Goal: Task Accomplishment & Management: Complete application form

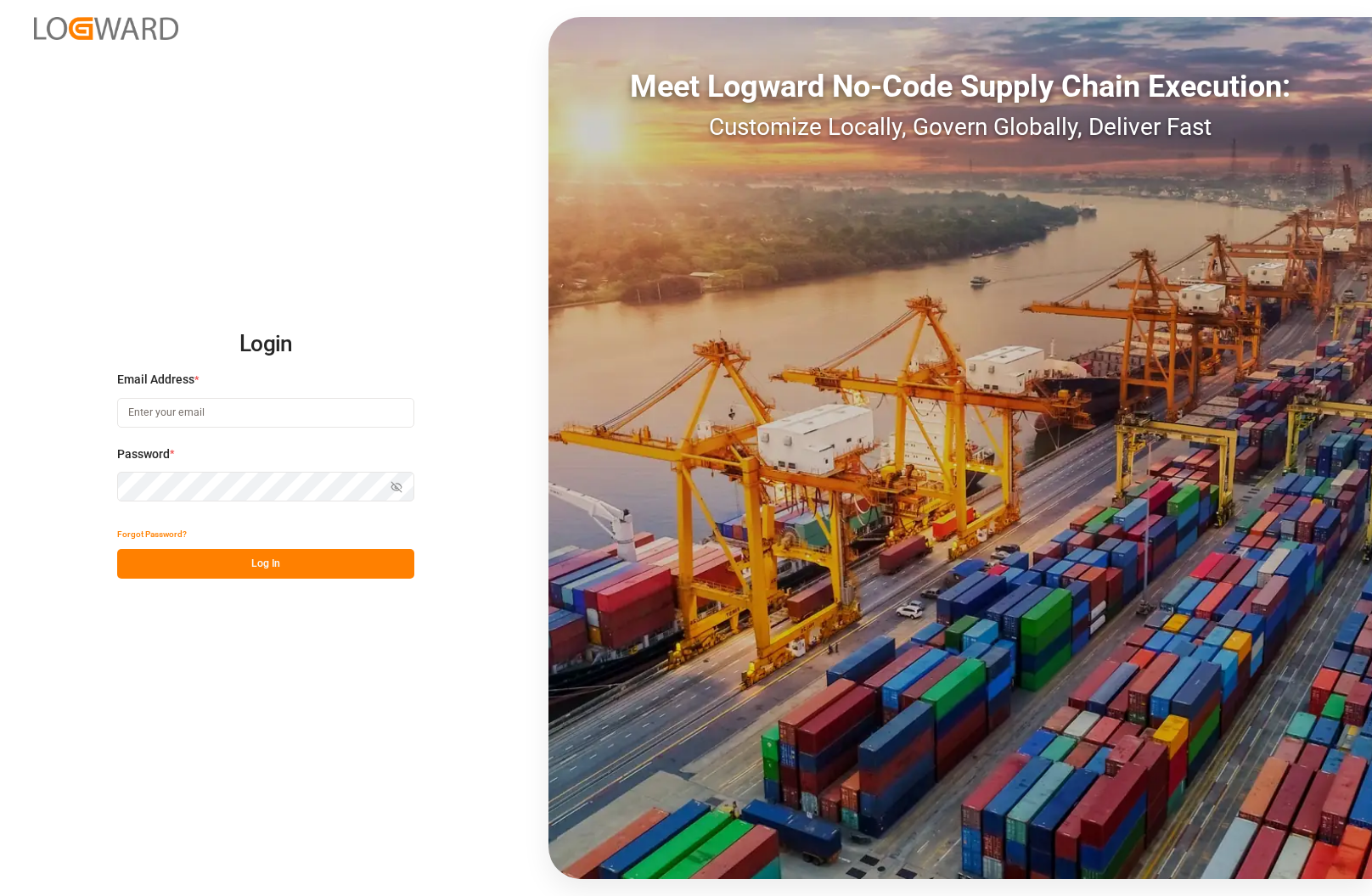
type input "[PERSON_NAME][EMAIL_ADDRESS][PERSON_NAME][DOMAIN_NAME]"
click at [262, 562] on button "Log In" at bounding box center [265, 564] width 297 height 30
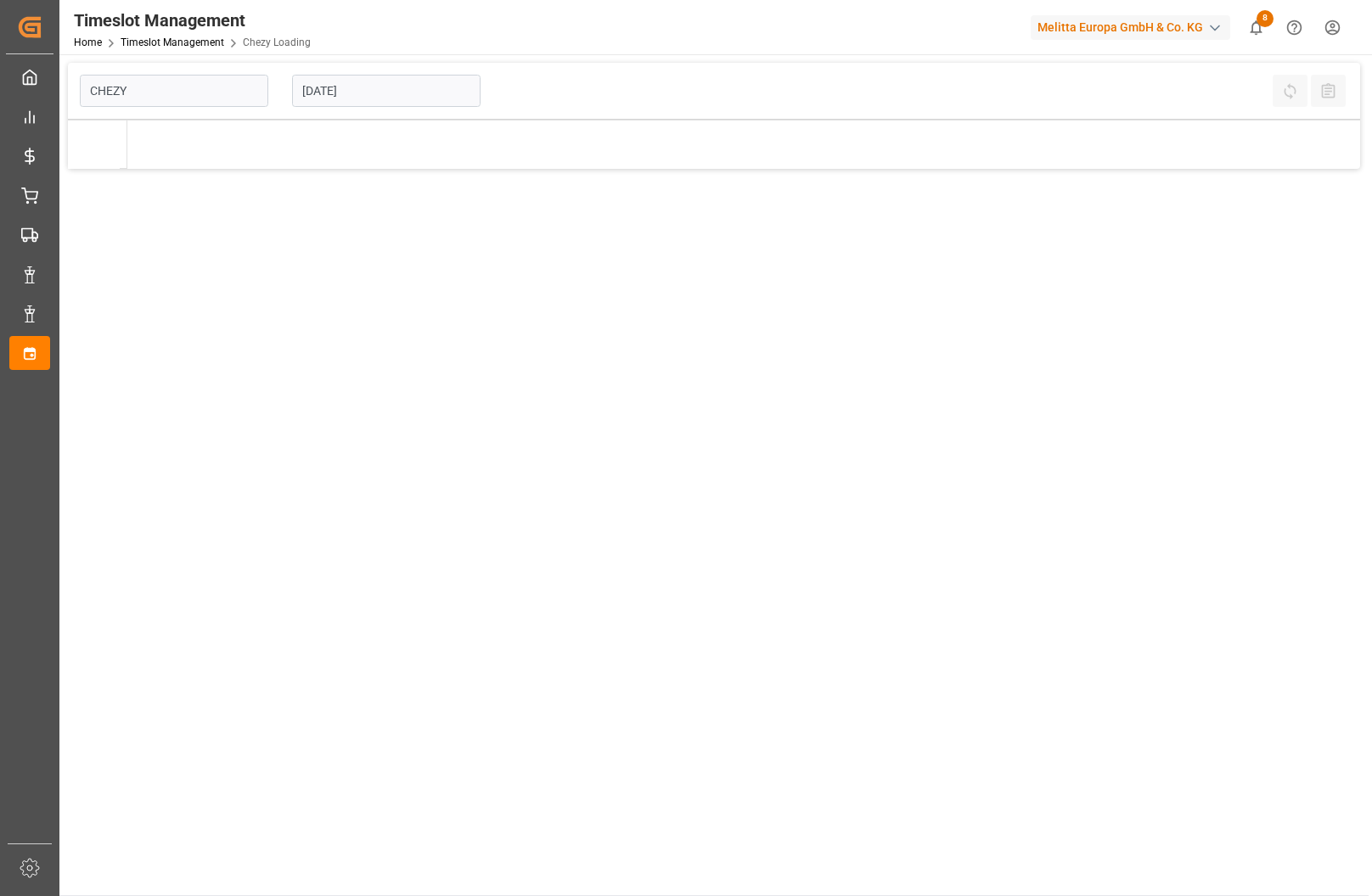
type input "Chezy Loading"
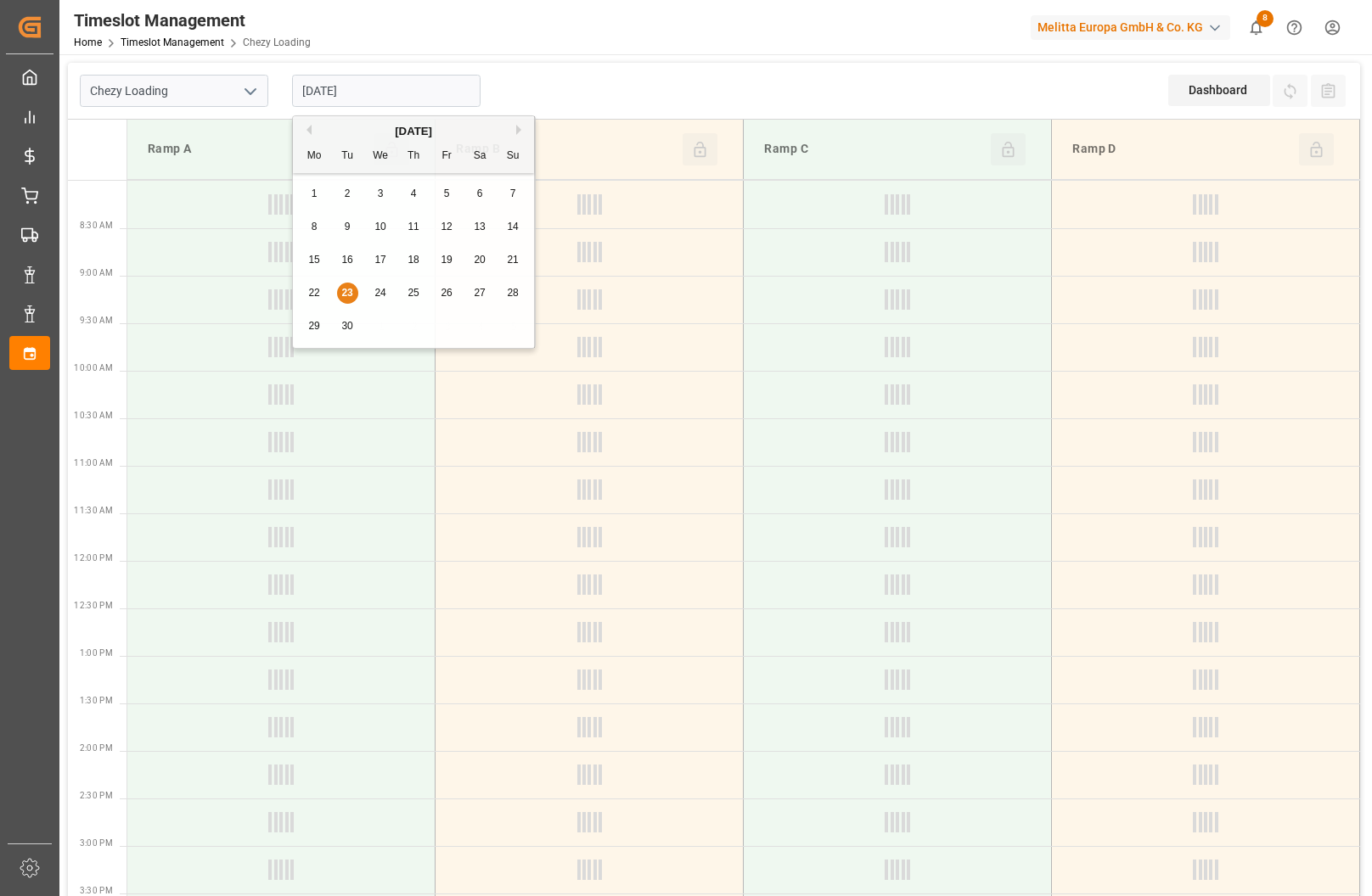
click at [395, 95] on input "[DATE]" at bounding box center [386, 91] width 188 height 32
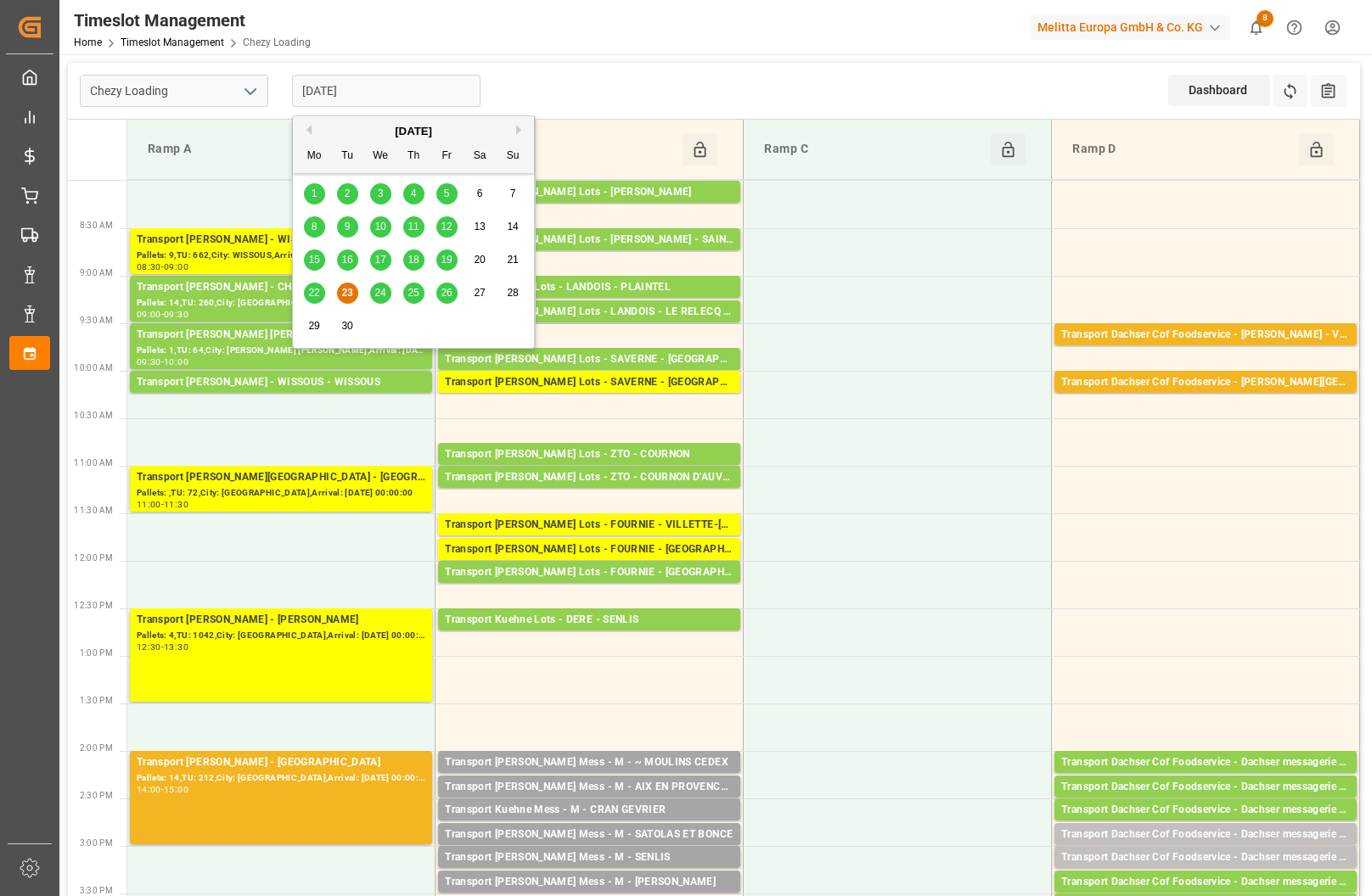
click at [348, 260] on span "16" at bounding box center [347, 260] width 11 height 12
type input "[DATE]"
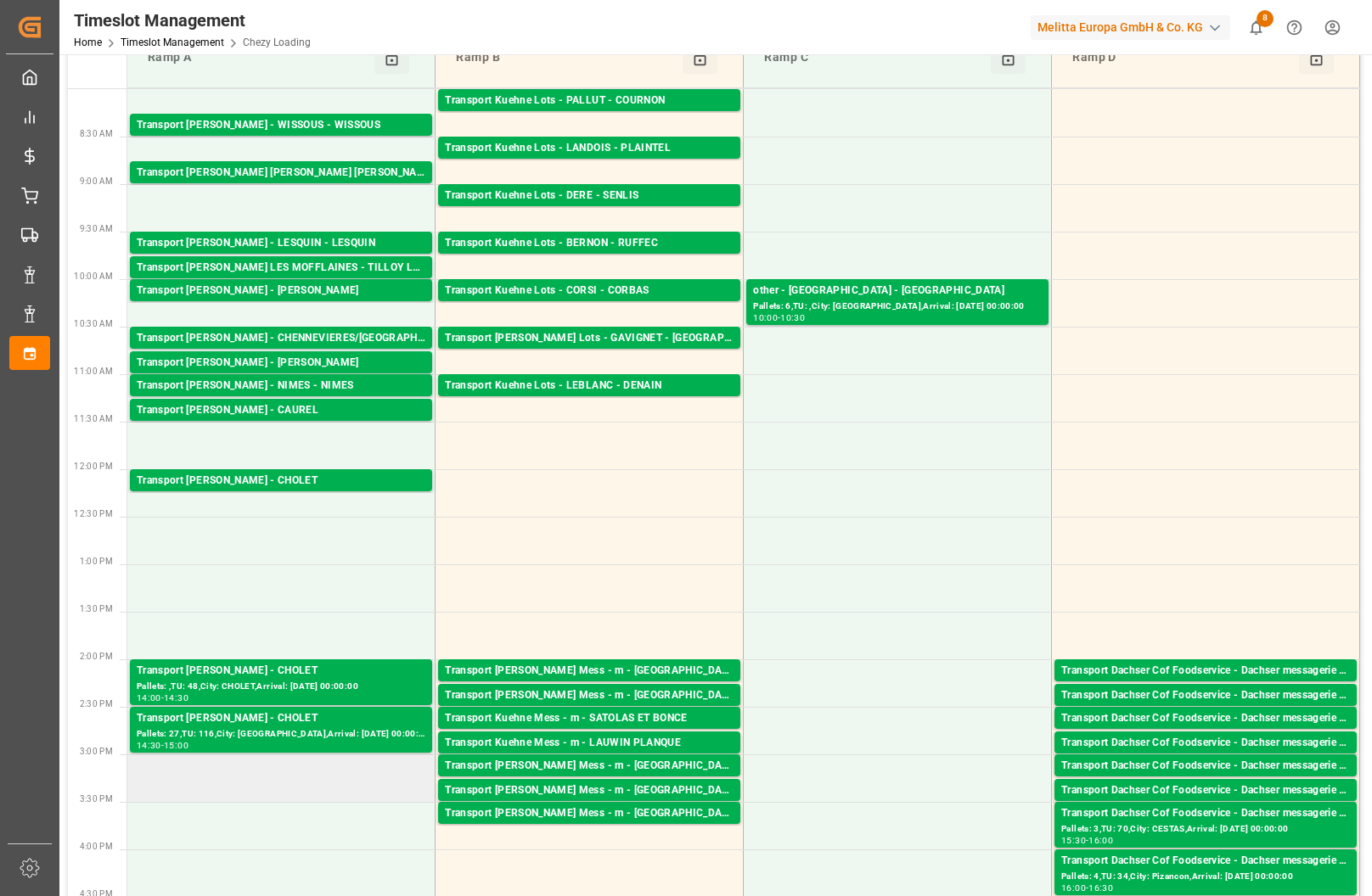
scroll to position [226, 0]
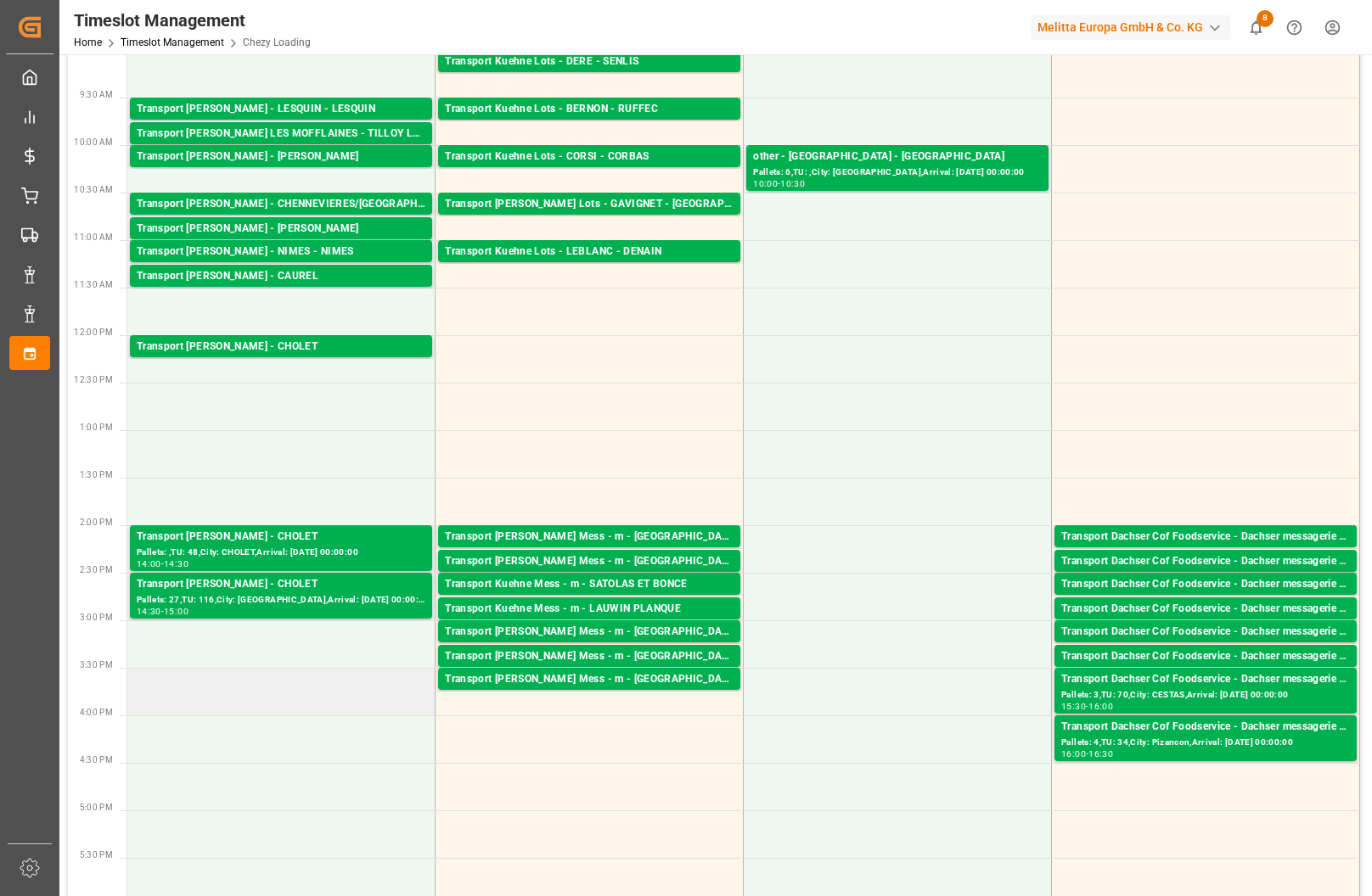
click at [276, 701] on td at bounding box center [281, 692] width 308 height 48
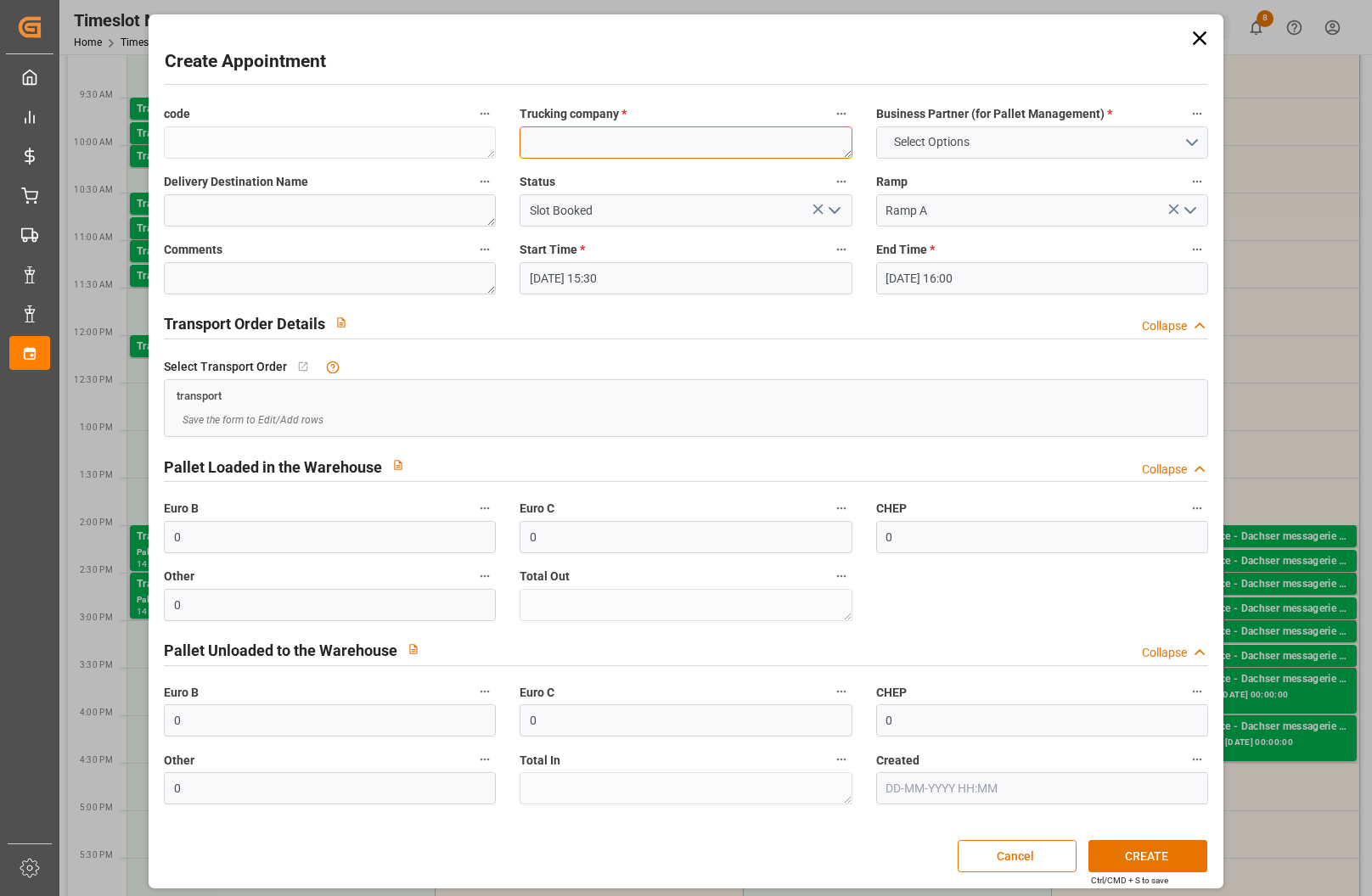
click at [554, 135] on textarea at bounding box center [686, 142] width 332 height 32
type textarea "epalia ap2509 020017 648 pu"
click at [1080, 126] on div "Business Partner (for Pallet Management) * Select Options" at bounding box center [1041, 131] width 355 height 68
drag, startPoint x: 1080, startPoint y: 126, endPoint x: 1064, endPoint y: 137, distance: 19.4
click at [1064, 137] on button "Select Options" at bounding box center [1042, 142] width 332 height 32
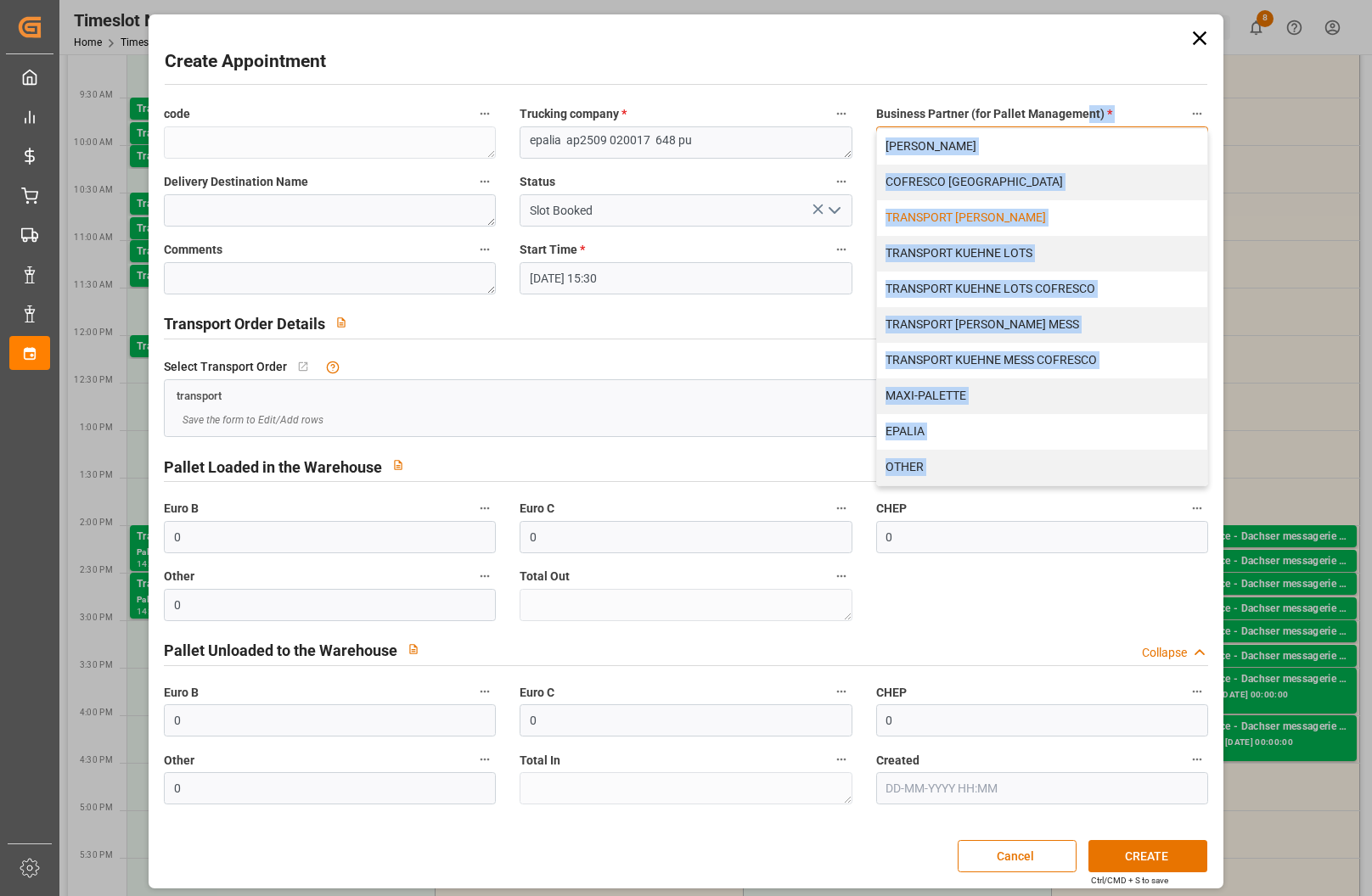
click at [905, 223] on div "TRANSPORT [PERSON_NAME]" at bounding box center [1042, 218] width 331 height 36
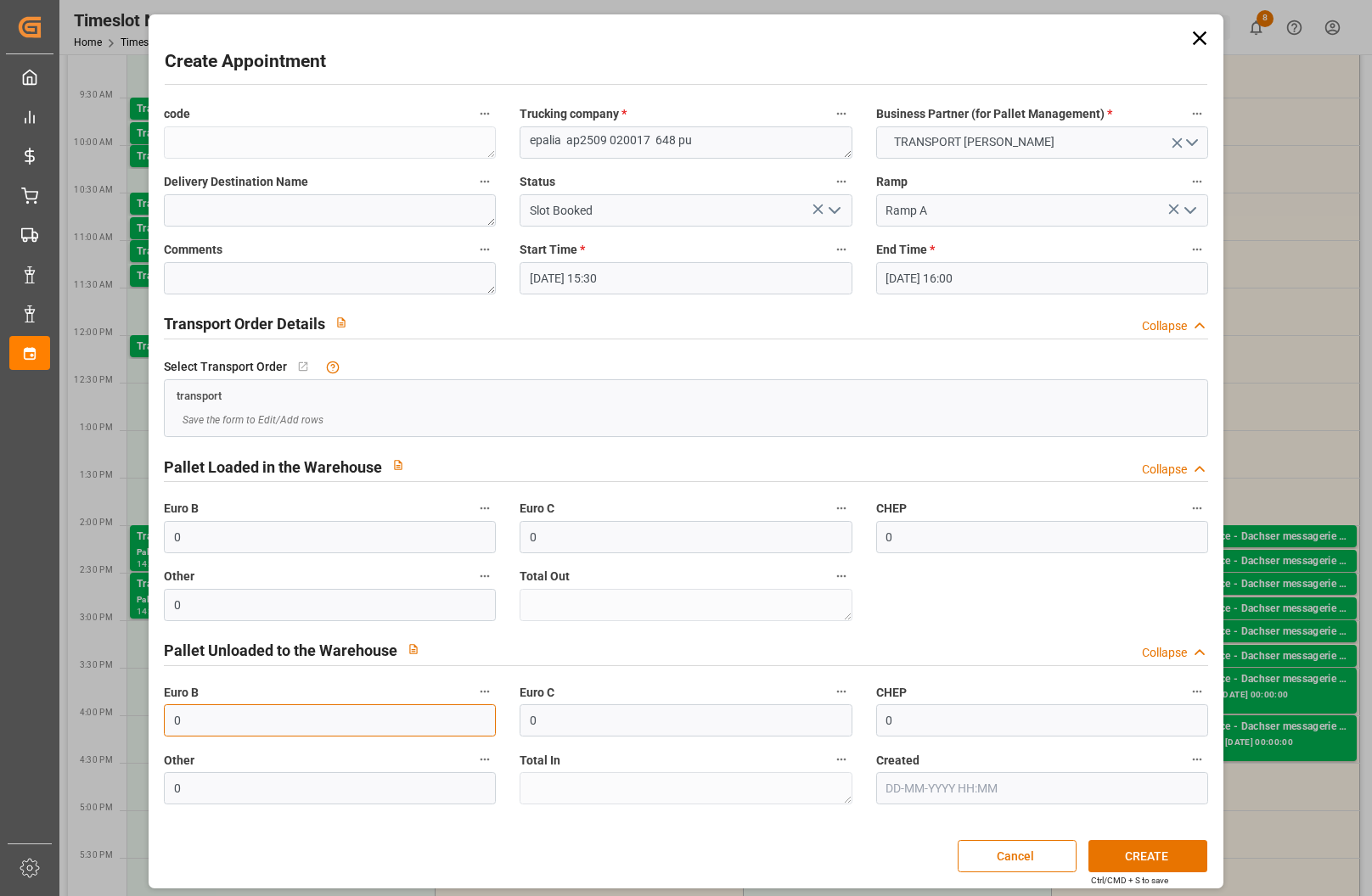
drag, startPoint x: 239, startPoint y: 724, endPoint x: 23, endPoint y: 708, distance: 216.6
click at [23, 708] on body "Created by potrace 1.15, written by [PERSON_NAME] [DATE]-[DATE] Created by potr…" at bounding box center [686, 448] width 1372 height 896
type input "648"
click at [1147, 853] on button "CREATE" at bounding box center [1147, 856] width 118 height 32
